Goal: Transaction & Acquisition: Book appointment/travel/reservation

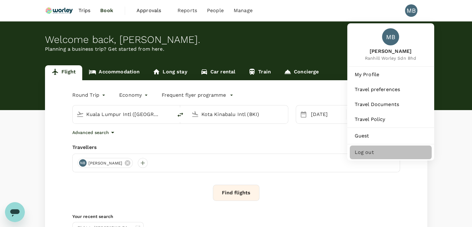
click at [387, 155] on span "Log out" at bounding box center [391, 151] width 72 height 7
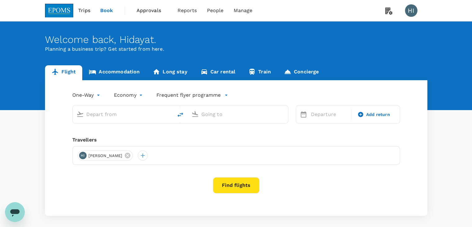
type input "roundtrip"
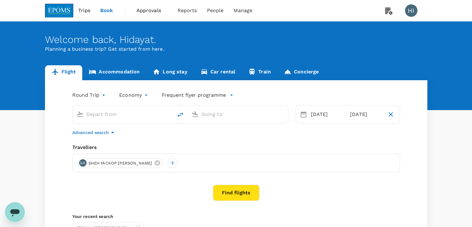
type input "Kuala Lumpur Intl ([GEOGRAPHIC_DATA])"
type input "Kota Kinabalu Intl (BKI)"
